Goal: Task Accomplishment & Management: Complete application form

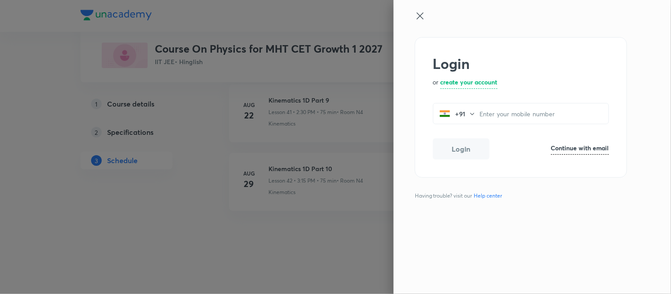
click at [596, 145] on h6 "Continue with email" at bounding box center [580, 147] width 58 height 9
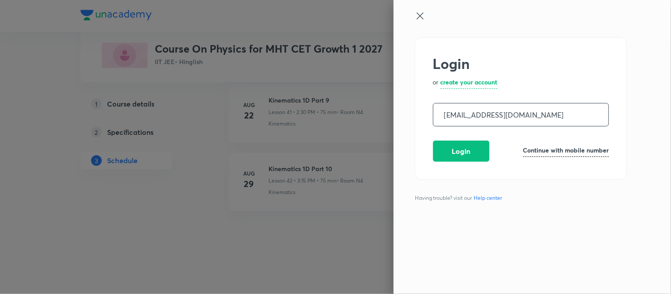
type input "[EMAIL_ADDRESS][DOMAIN_NAME]"
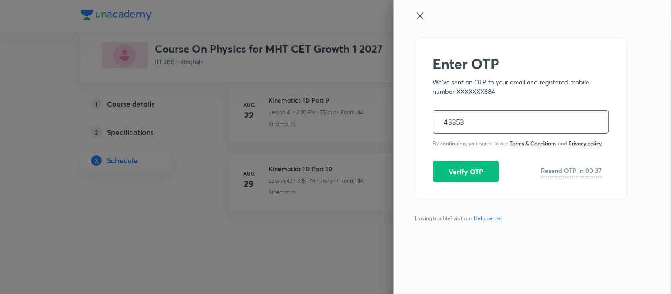
type input "433537"
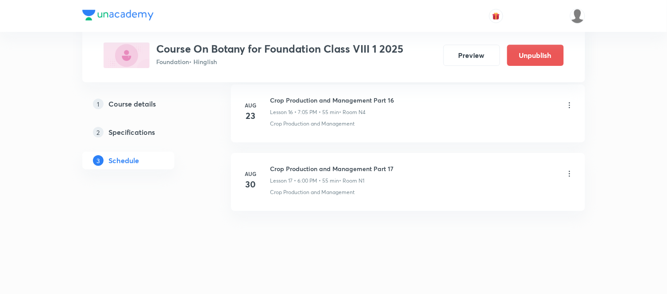
scroll to position [1582, 0]
